Goal: Task Accomplishment & Management: Manage account settings

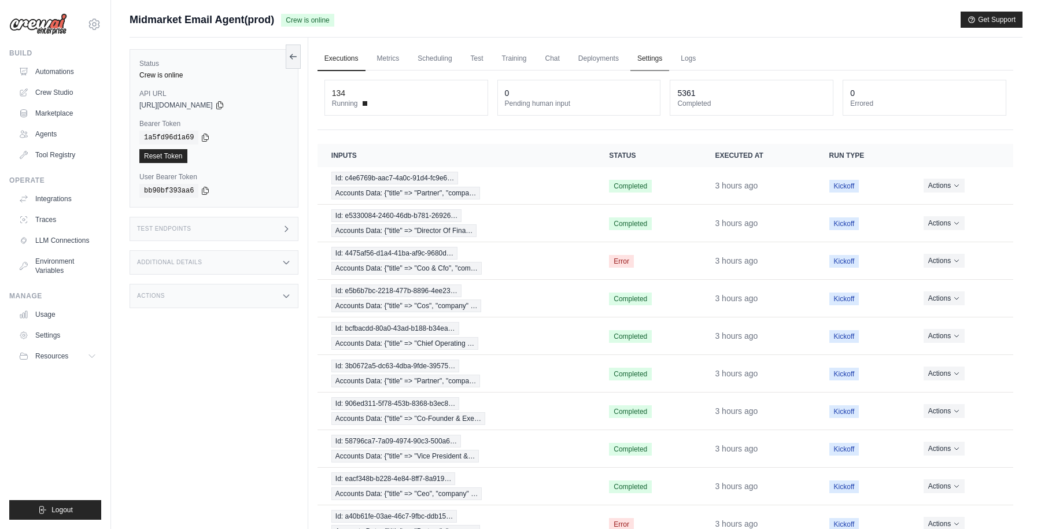
click at [649, 60] on link "Settings" at bounding box center [650, 59] width 39 height 24
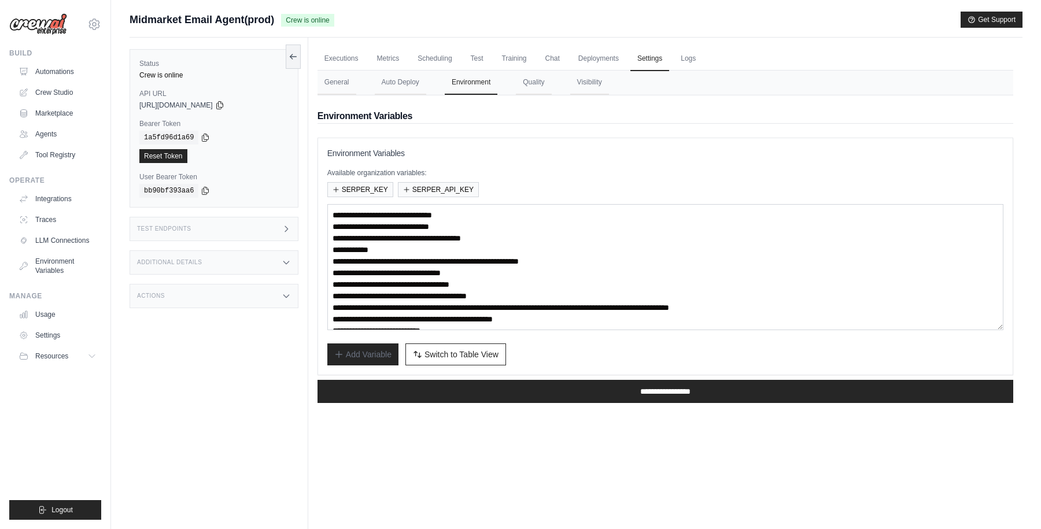
click at [660, 32] on div "Submit a support request Describe your issue or question * Please be specific a…" at bounding box center [576, 25] width 893 height 26
click at [380, 21] on div "Midmarket Email Agent(prod) Crew is online Get Support" at bounding box center [576, 20] width 893 height 16
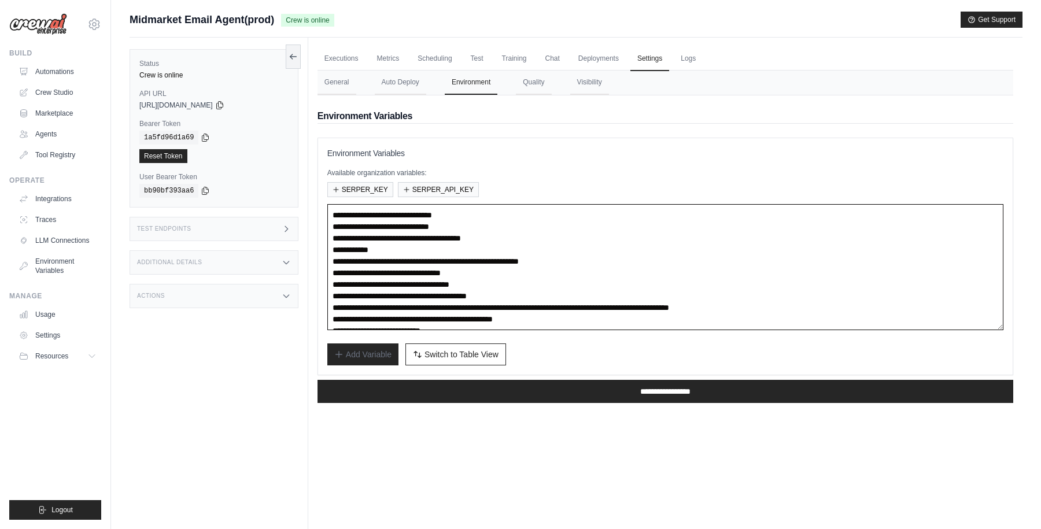
drag, startPoint x: 349, startPoint y: 249, endPoint x: 599, endPoint y: 247, distance: 250.5
click at [599, 247] on textarea "**********" at bounding box center [665, 267] width 676 height 126
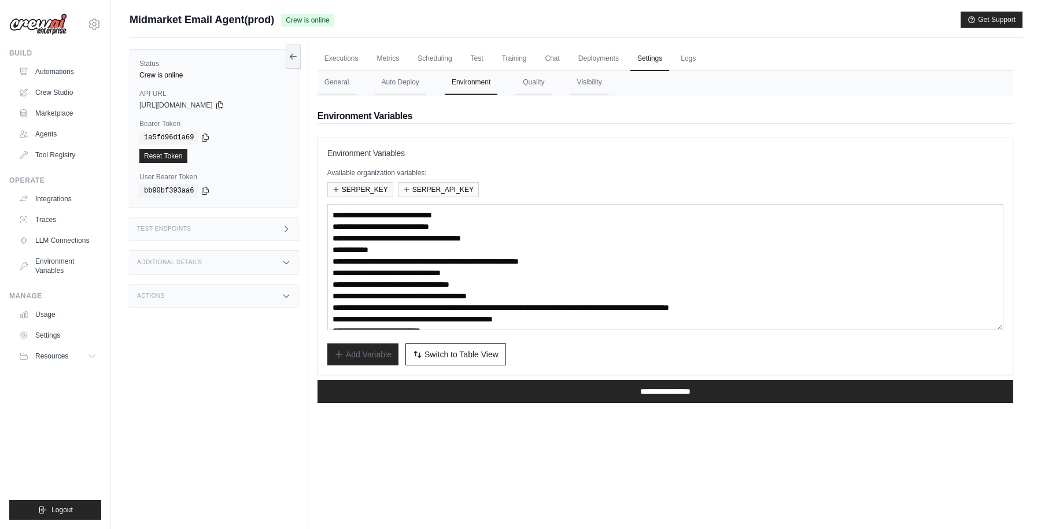
click at [381, 24] on div "Midmarket Email Agent(prod) Crew is online Get Support" at bounding box center [576, 20] width 893 height 16
click at [406, 30] on div "Submit a support request Describe your issue or question * Please be specific a…" at bounding box center [576, 25] width 893 height 26
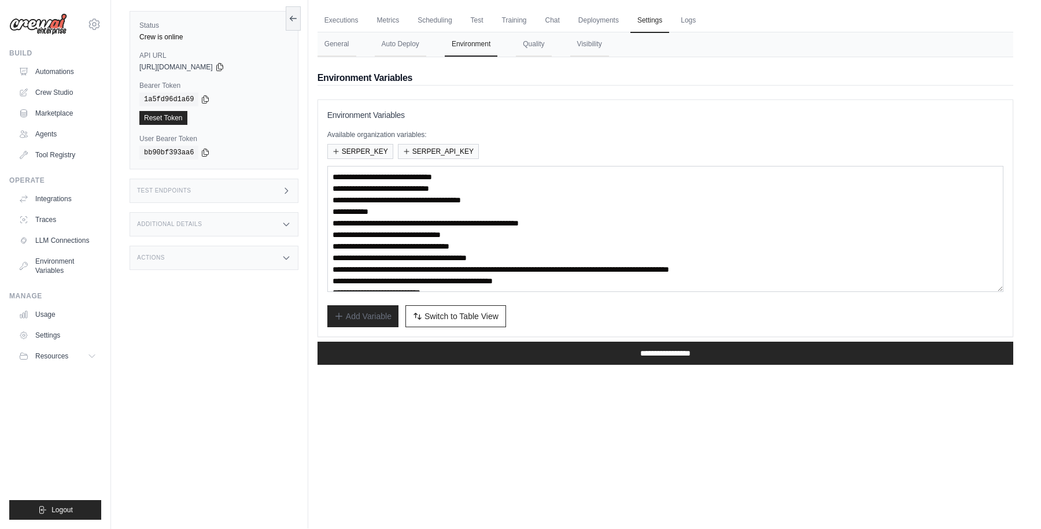
scroll to position [49, 0]
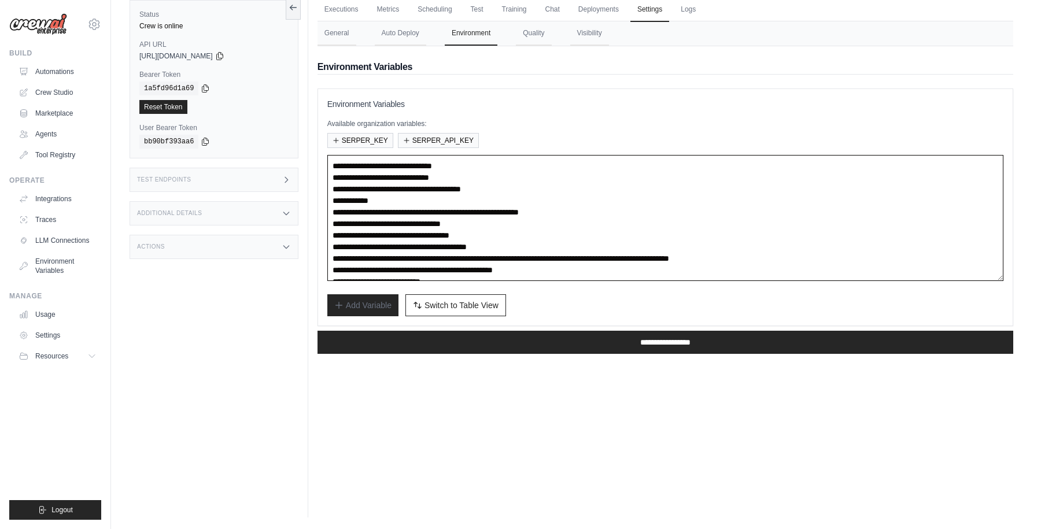
click at [383, 201] on textarea "**********" at bounding box center [665, 218] width 676 height 126
click at [371, 388] on div "Executions Metrics Scheduling Test Training Chat Deployments Settings Logs 134 …" at bounding box center [665, 252] width 715 height 529
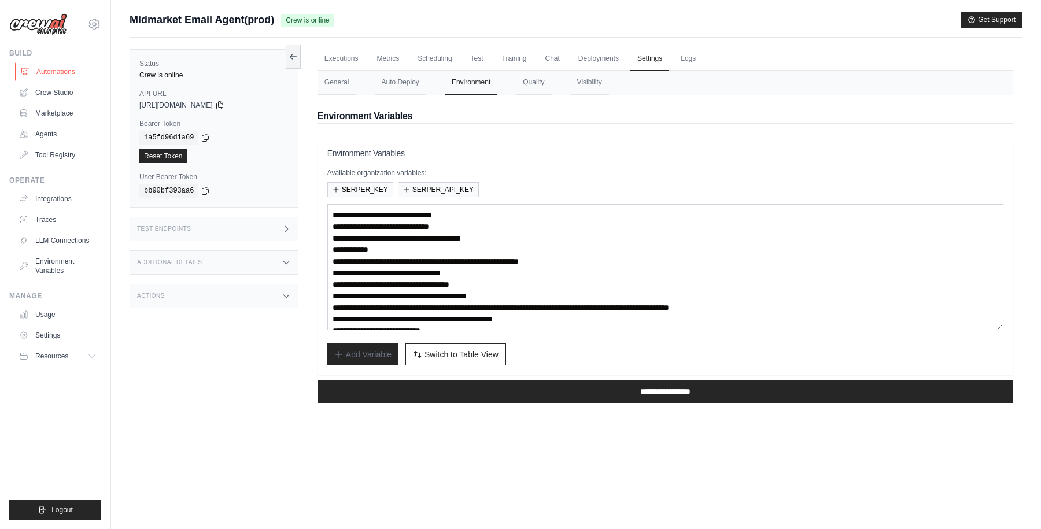
click at [59, 72] on link "Automations" at bounding box center [58, 71] width 87 height 19
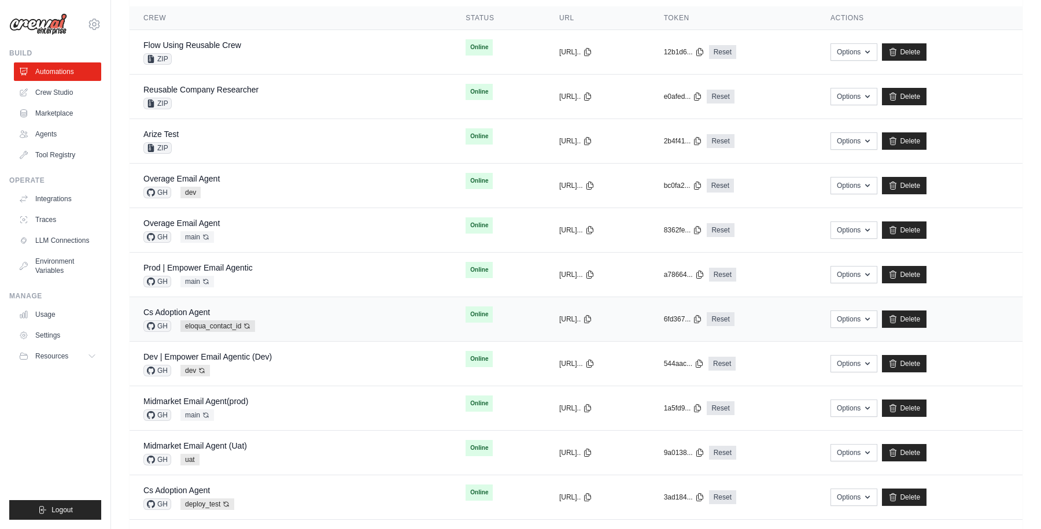
scroll to position [218, 0]
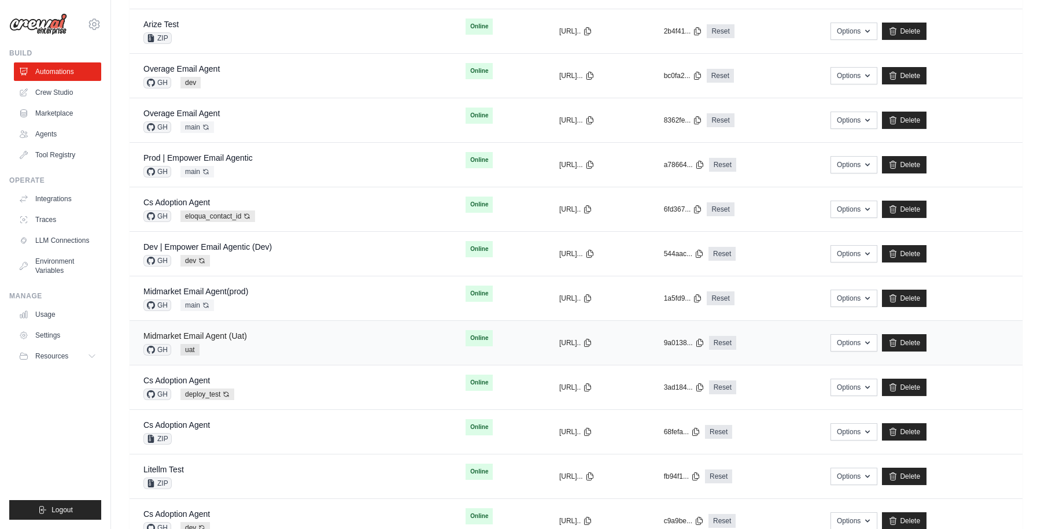
click at [222, 337] on link "Midmarket Email Agent (Uat)" at bounding box center [195, 336] width 104 height 9
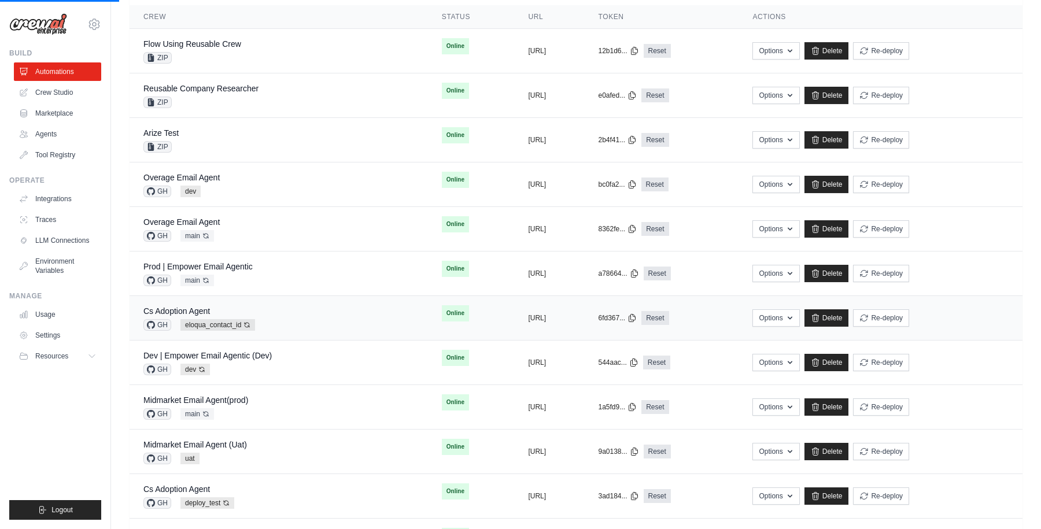
scroll to position [0, 0]
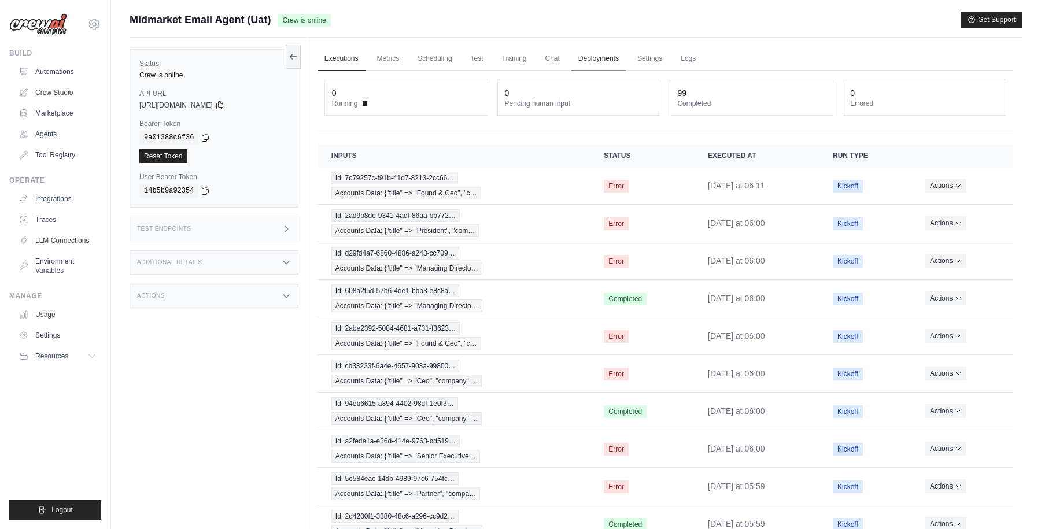
click at [610, 54] on link "Deployments" at bounding box center [599, 59] width 54 height 24
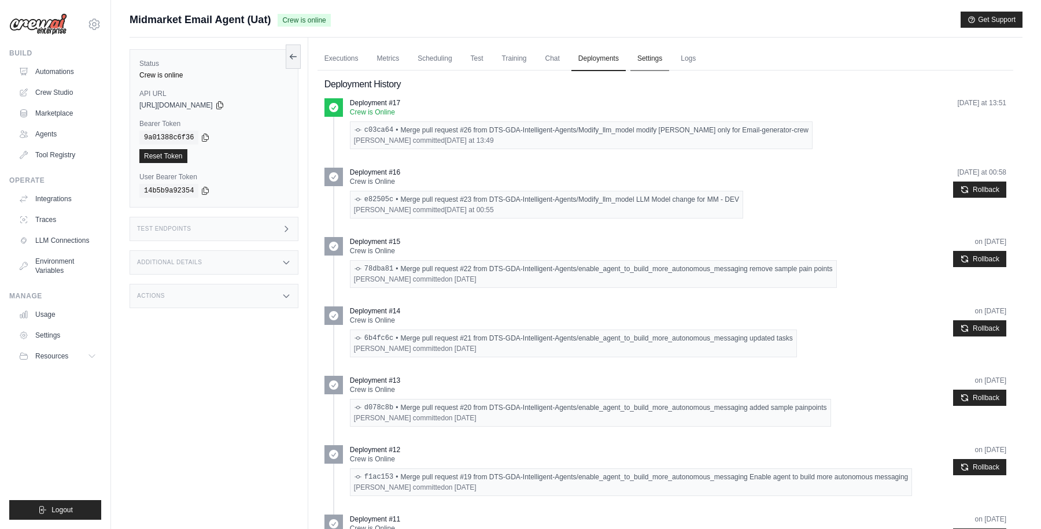
click at [643, 62] on link "Settings" at bounding box center [650, 59] width 39 height 24
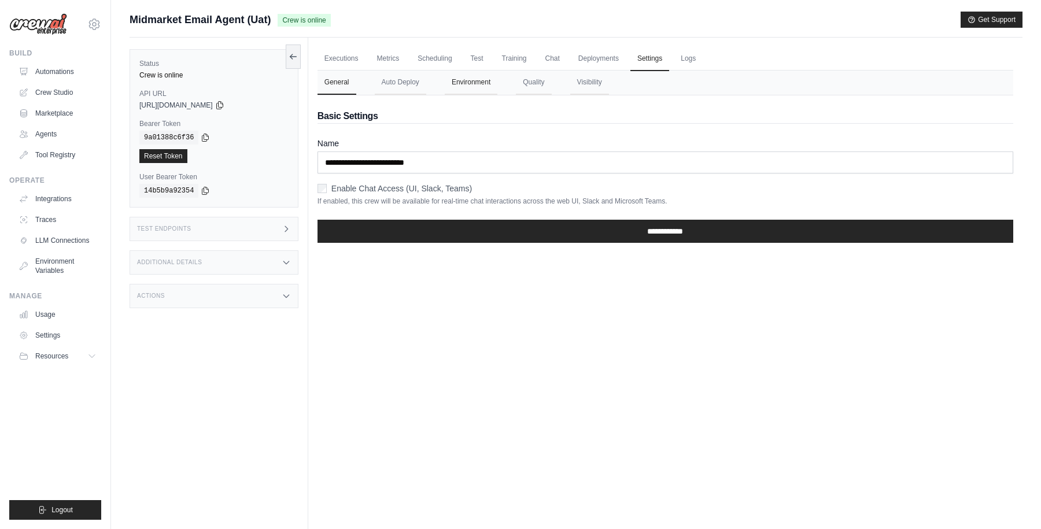
click at [472, 86] on button "Environment" at bounding box center [471, 83] width 53 height 24
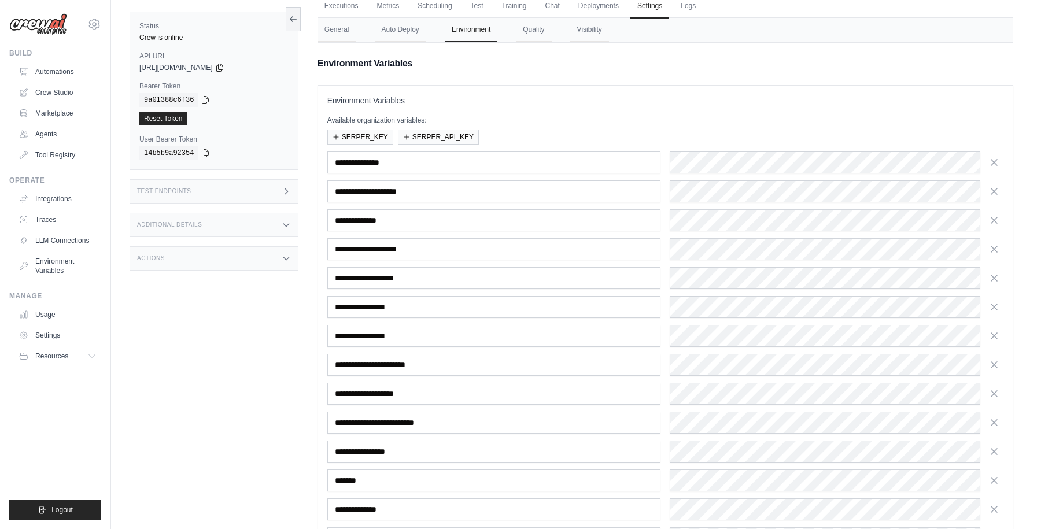
scroll to position [172, 0]
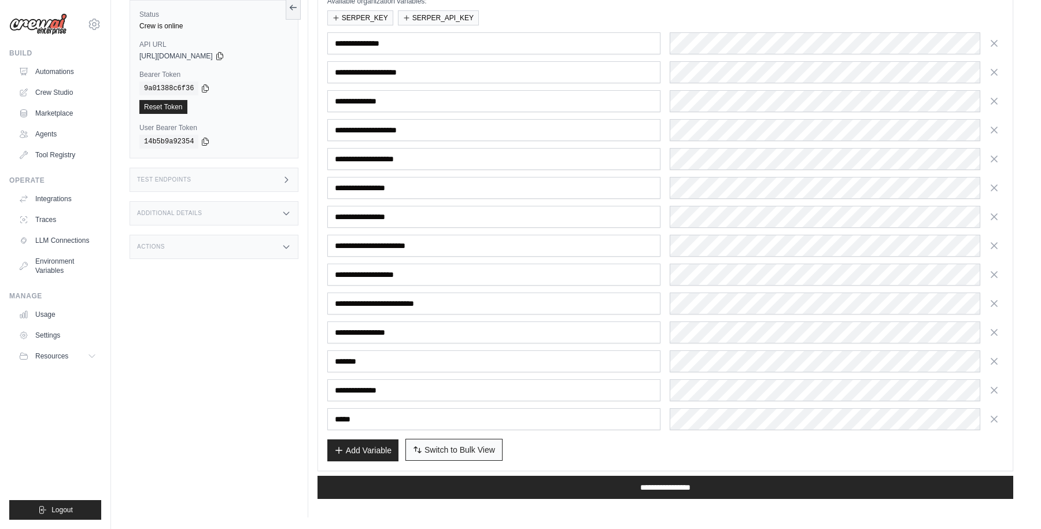
click at [448, 451] on span "Switch to Bulk View" at bounding box center [460, 450] width 71 height 12
type textarea "**********"
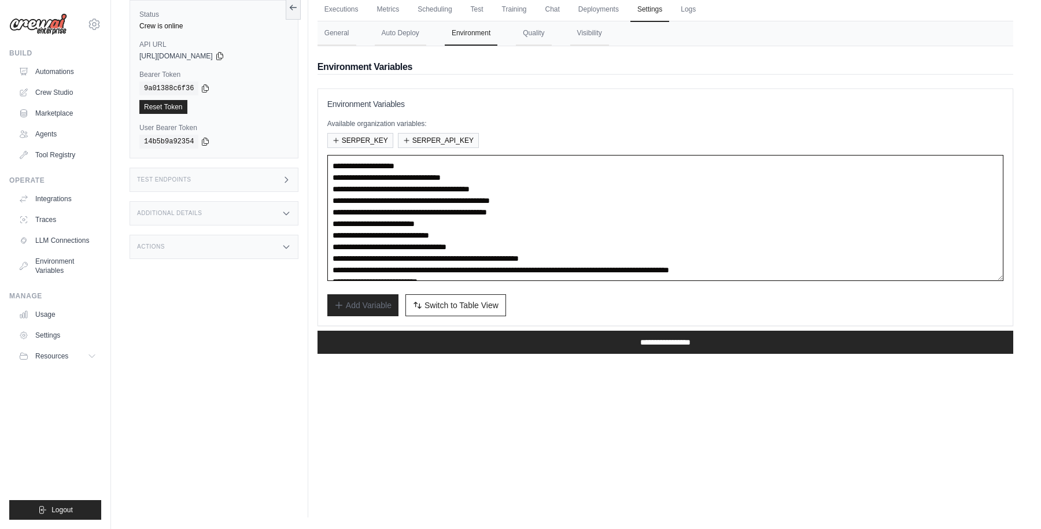
click at [494, 229] on textarea "**********" at bounding box center [665, 218] width 676 height 126
click at [337, 10] on link "Executions" at bounding box center [342, 10] width 48 height 24
